Goal: Information Seeking & Learning: Find specific page/section

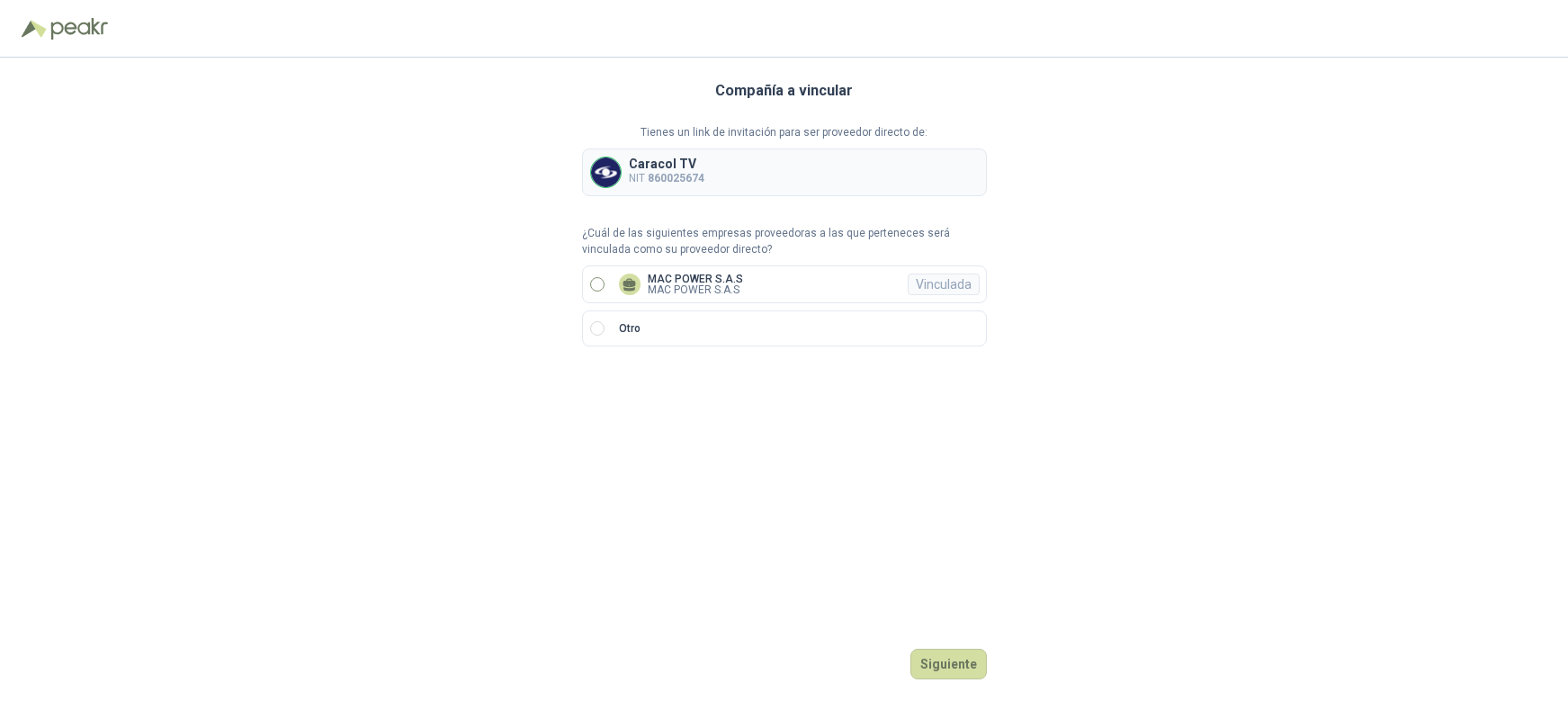
click at [607, 283] on label "MAC POWER S.A.S MAC POWER S.A.S Vinculada" at bounding box center [784, 283] width 405 height 37
click at [962, 661] on button "Ingresar" at bounding box center [951, 664] width 71 height 31
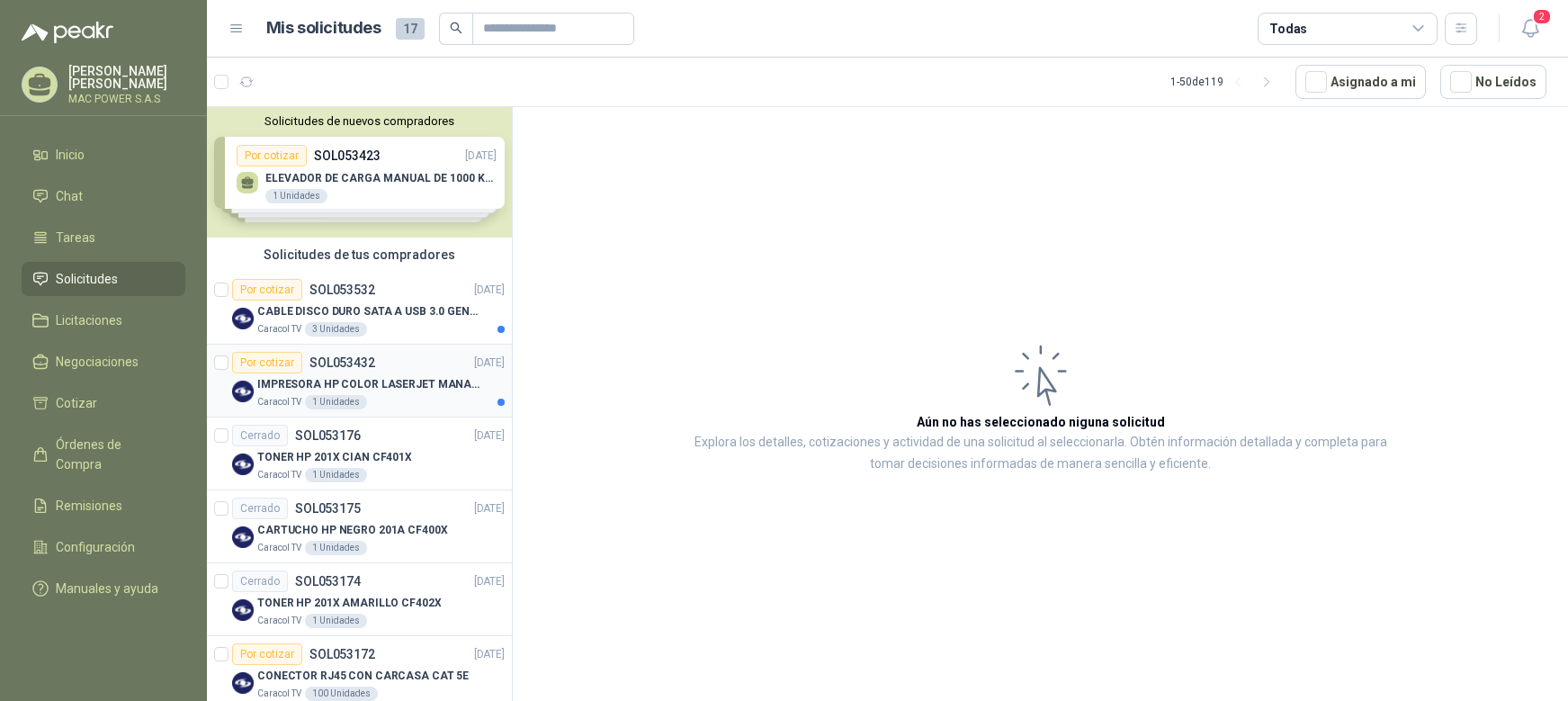
click at [391, 381] on p "IMPRESORA HP COLOR LASERJET MANAGED E45028DN" at bounding box center [370, 385] width 224 height 17
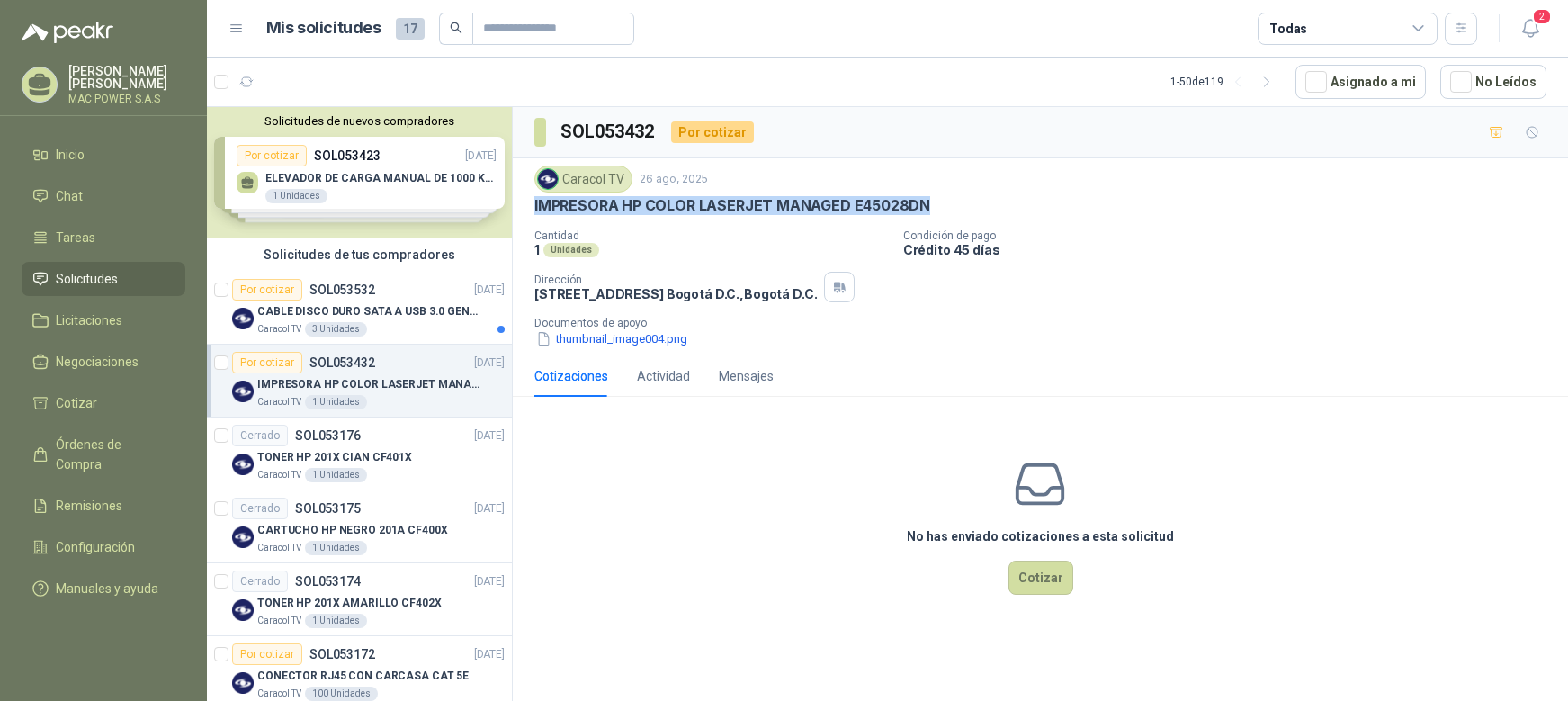
drag, startPoint x: 564, startPoint y: 208, endPoint x: 936, endPoint y: 208, distance: 372.0
click at [936, 208] on div "IMPRESORA HP COLOR LASERJET MANAGED E45028DN" at bounding box center [1040, 206] width 1012 height 19
click at [354, 313] on p "CABLE DISCO DURO SATA A USB 3.0 GENERICO" at bounding box center [370, 312] width 224 height 17
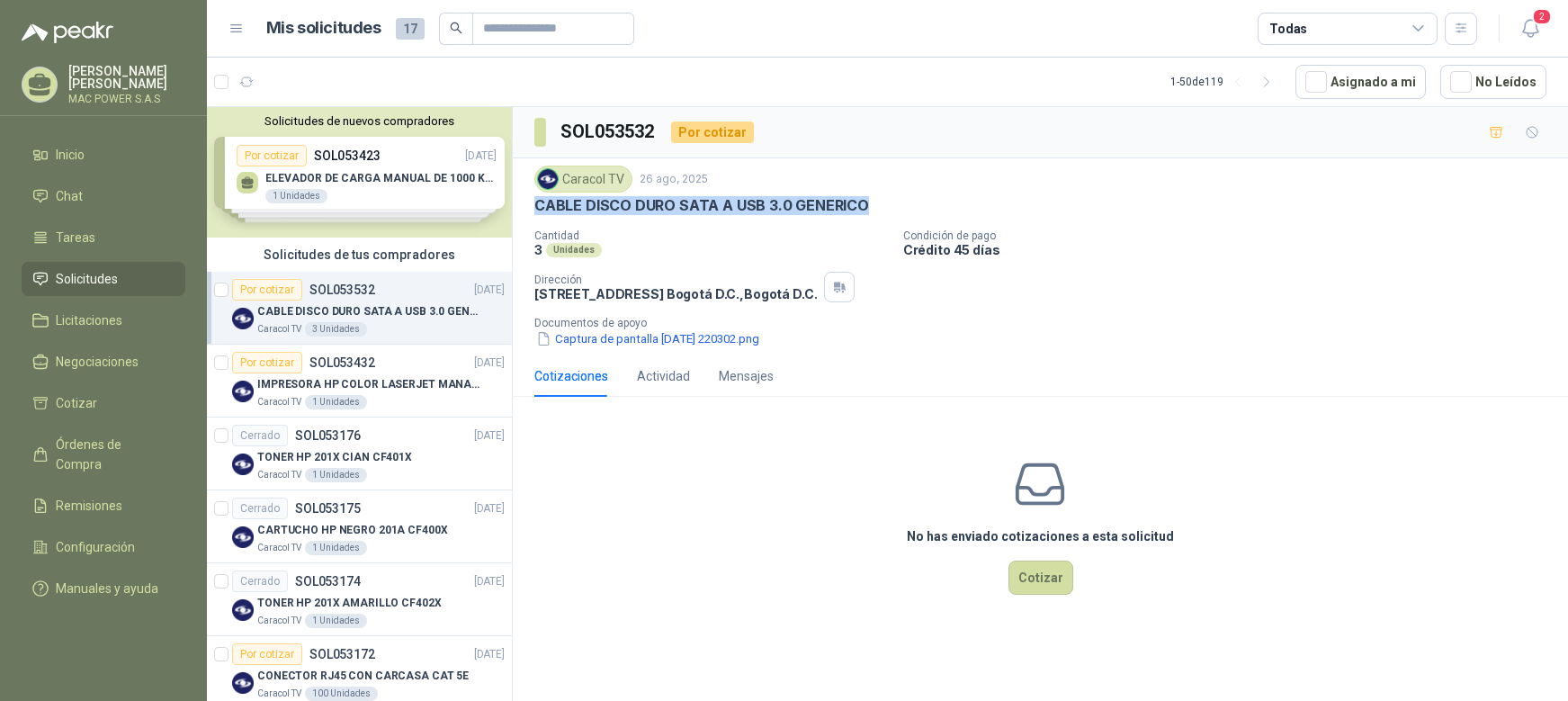
drag, startPoint x: 536, startPoint y: 206, endPoint x: 892, endPoint y: 206, distance: 356.0
click at [892, 206] on div "CABLE DISCO DURO SATA A USB 3.0 GENERICO" at bounding box center [1040, 206] width 1012 height 19
copy p "CABLE DISCO DURO SATA A USB 3.0 GENERICO"
